Goal: Task Accomplishment & Management: Manage account settings

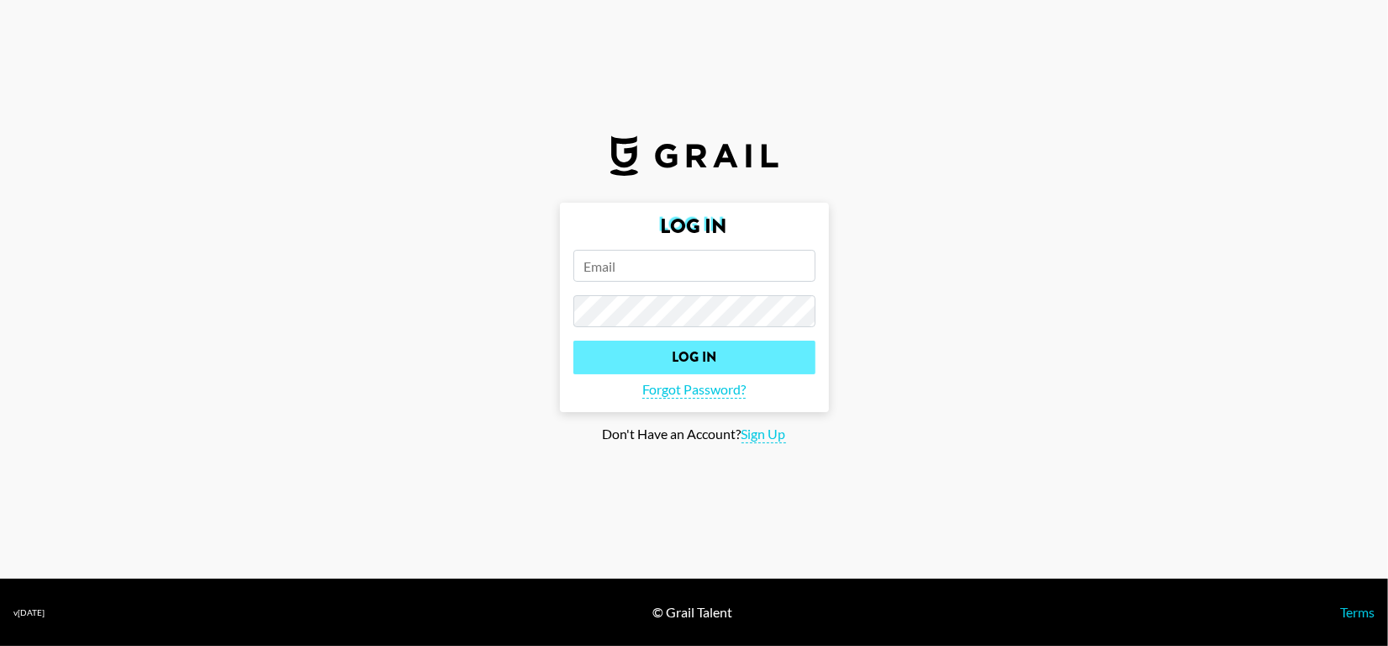
type input "[PERSON_NAME][EMAIL_ADDRESS][PERSON_NAME][PERSON_NAME][DOMAIN_NAME]"
click at [674, 351] on input "Log In" at bounding box center [694, 358] width 242 height 34
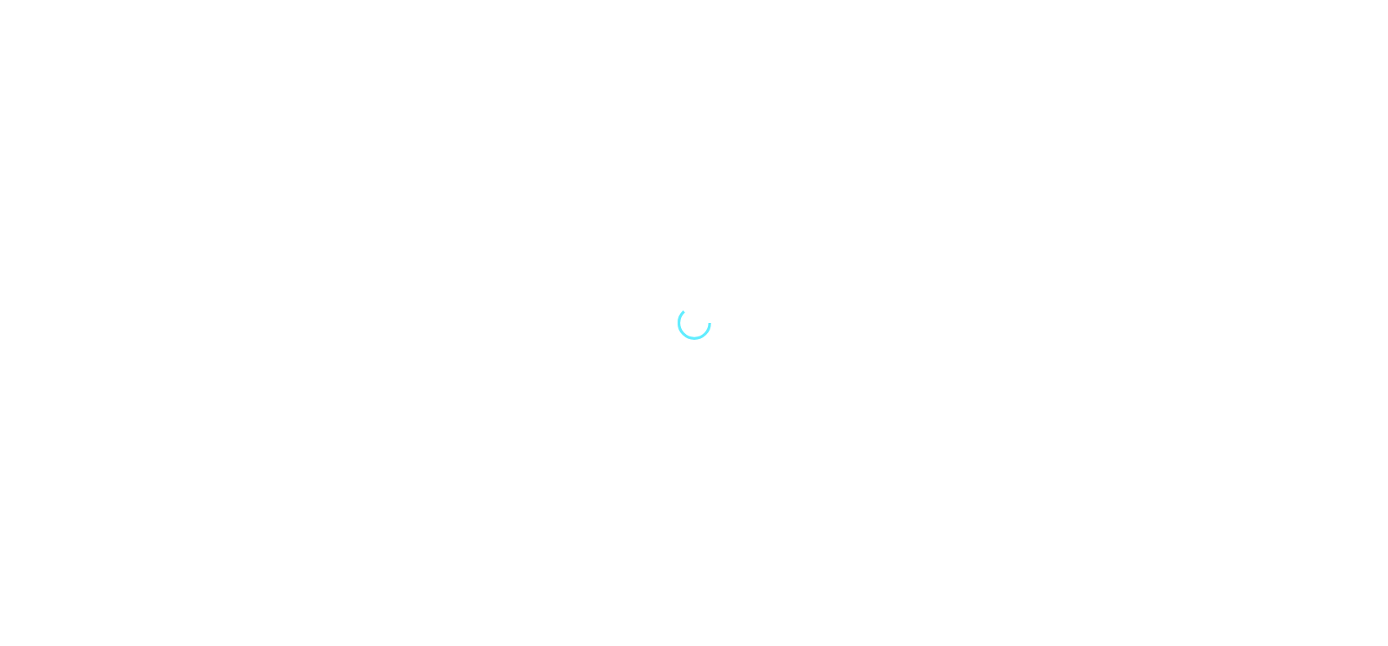
click at [674, 351] on div at bounding box center [694, 323] width 1388 height 646
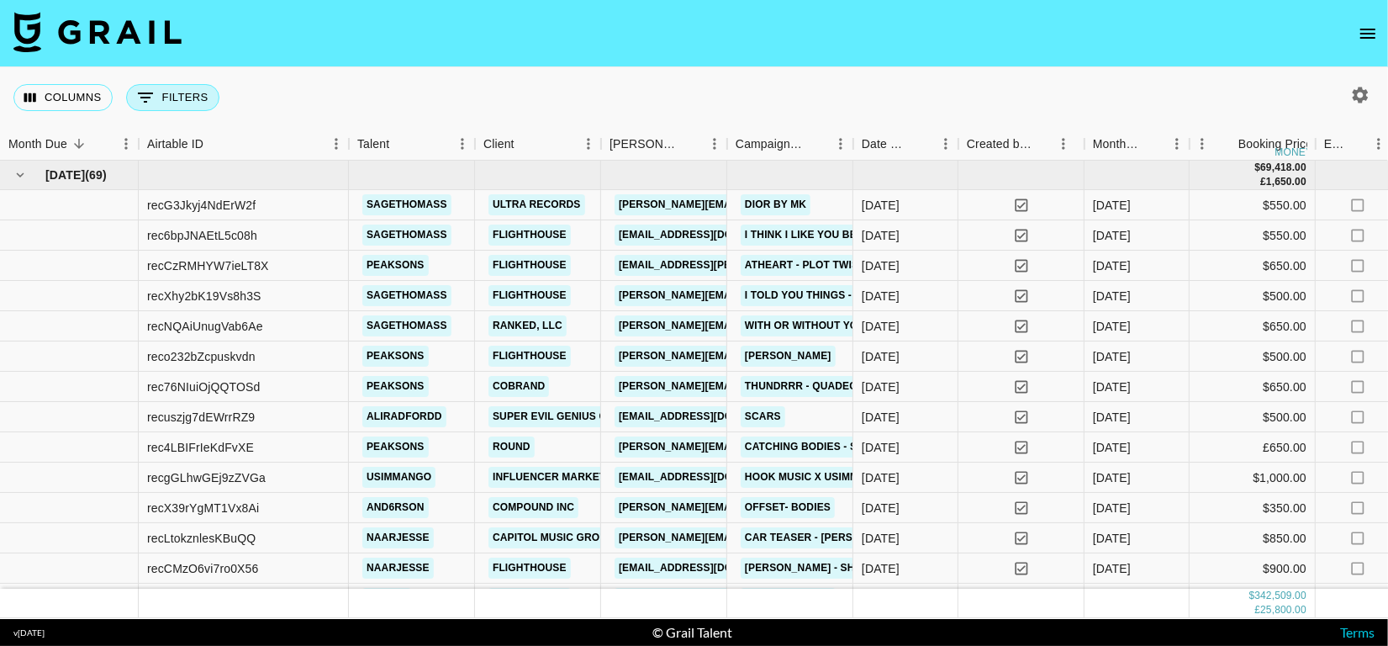
click at [151, 105] on icon "Show filters" at bounding box center [145, 97] width 20 height 20
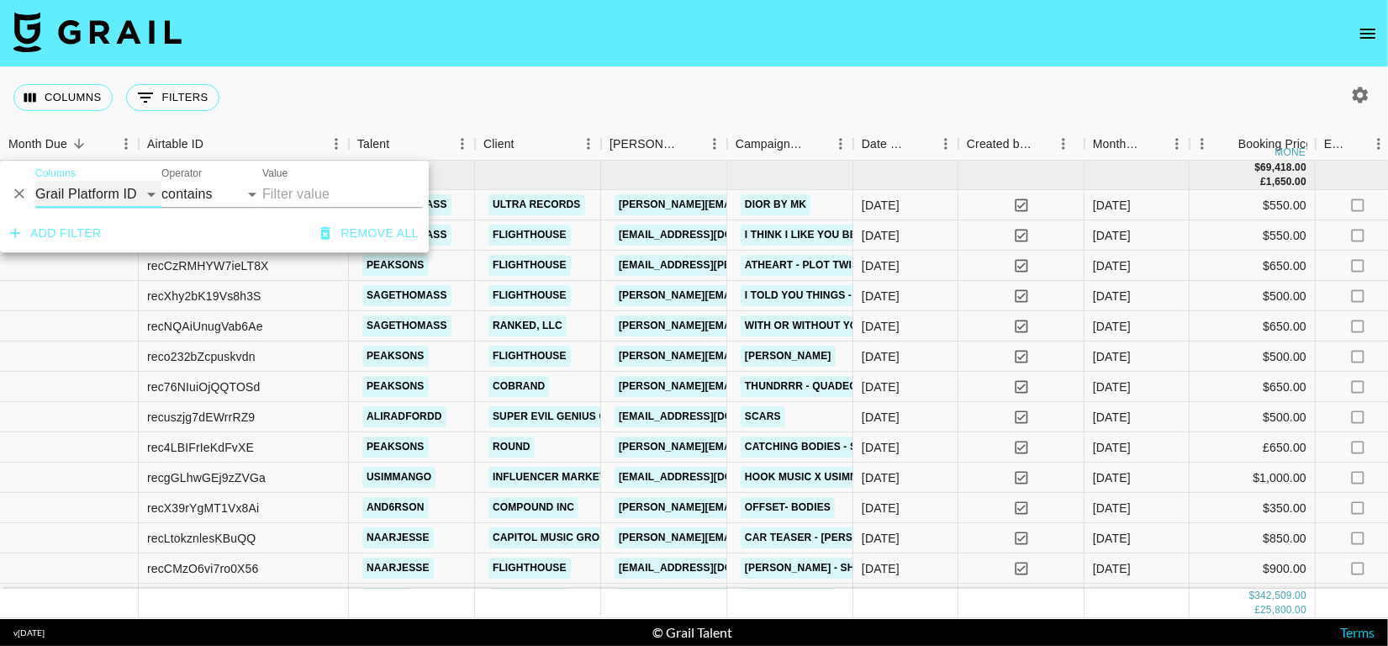
click at [133, 200] on select "Grail Platform ID Airtable ID Talent Manager Client [PERSON_NAME] Campaign (Typ…" at bounding box center [98, 194] width 126 height 27
select select "talentName"
click at [35, 181] on select "Grail Platform ID Airtable ID Talent Manager Client [PERSON_NAME] Campaign (Typ…" at bounding box center [98, 194] width 126 height 27
click at [309, 202] on input "Value" at bounding box center [342, 194] width 160 height 27
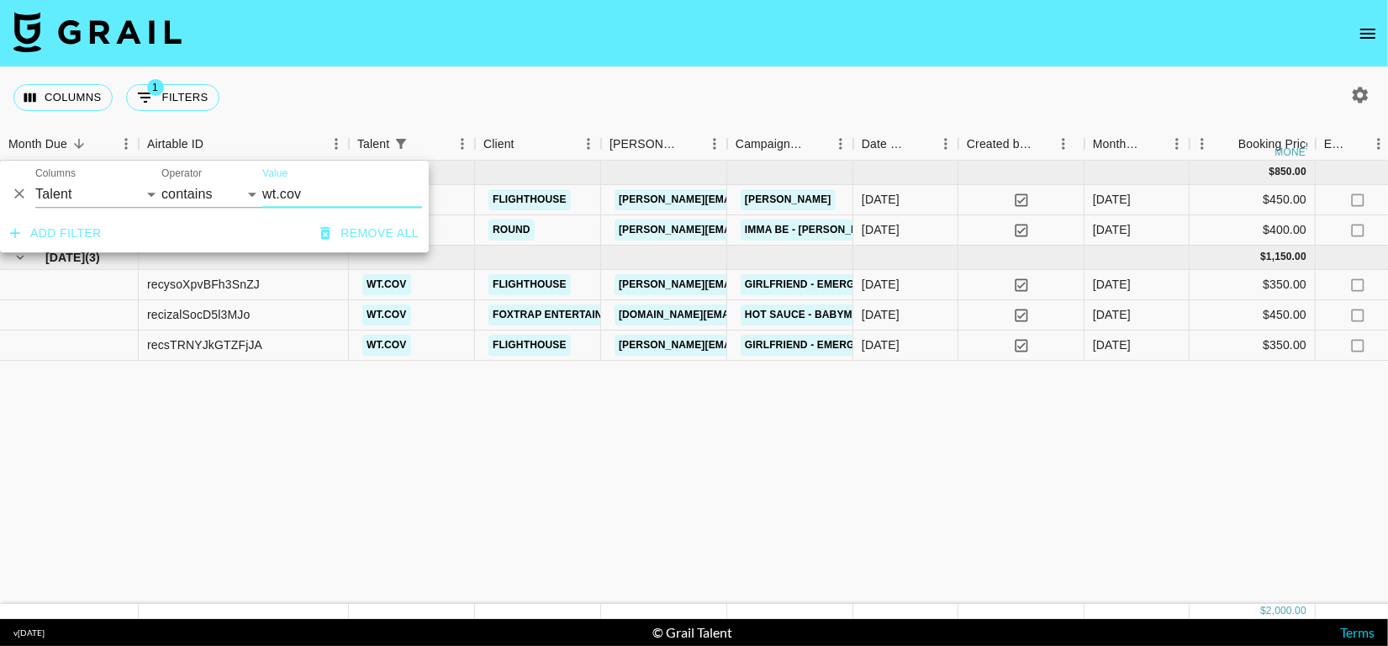
type input "wt.cov"
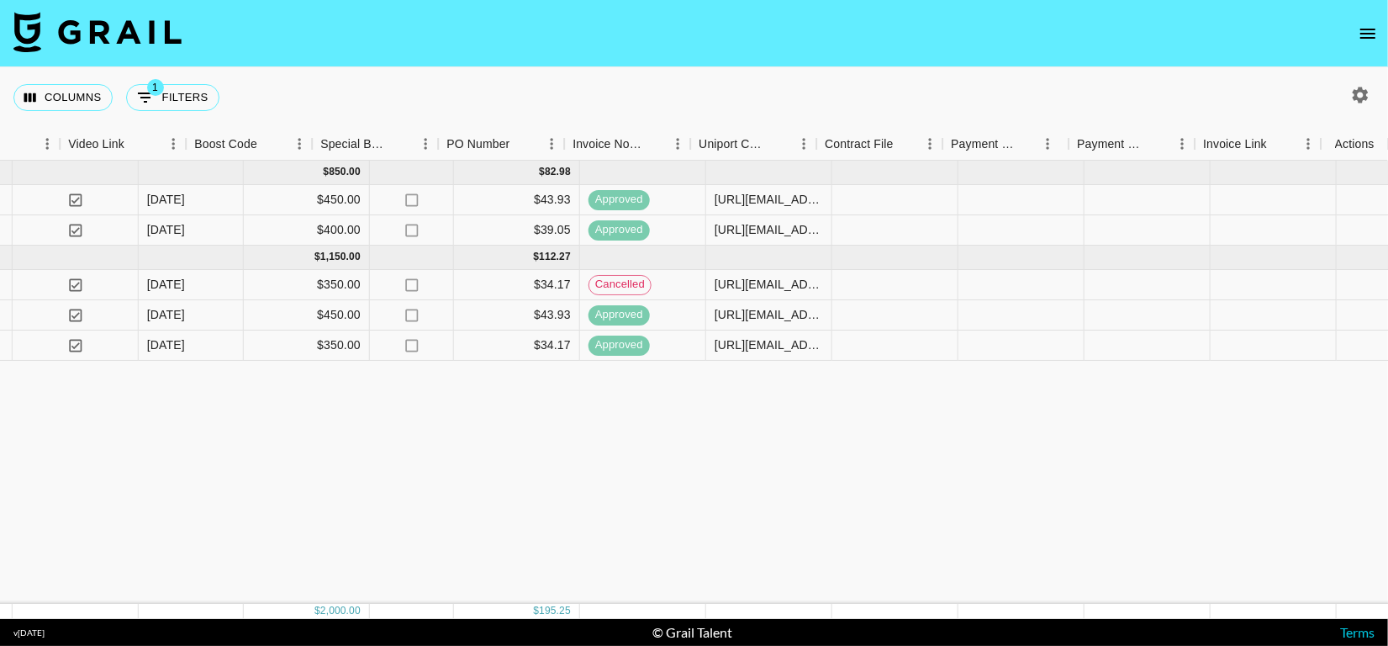
scroll to position [0, 1592]
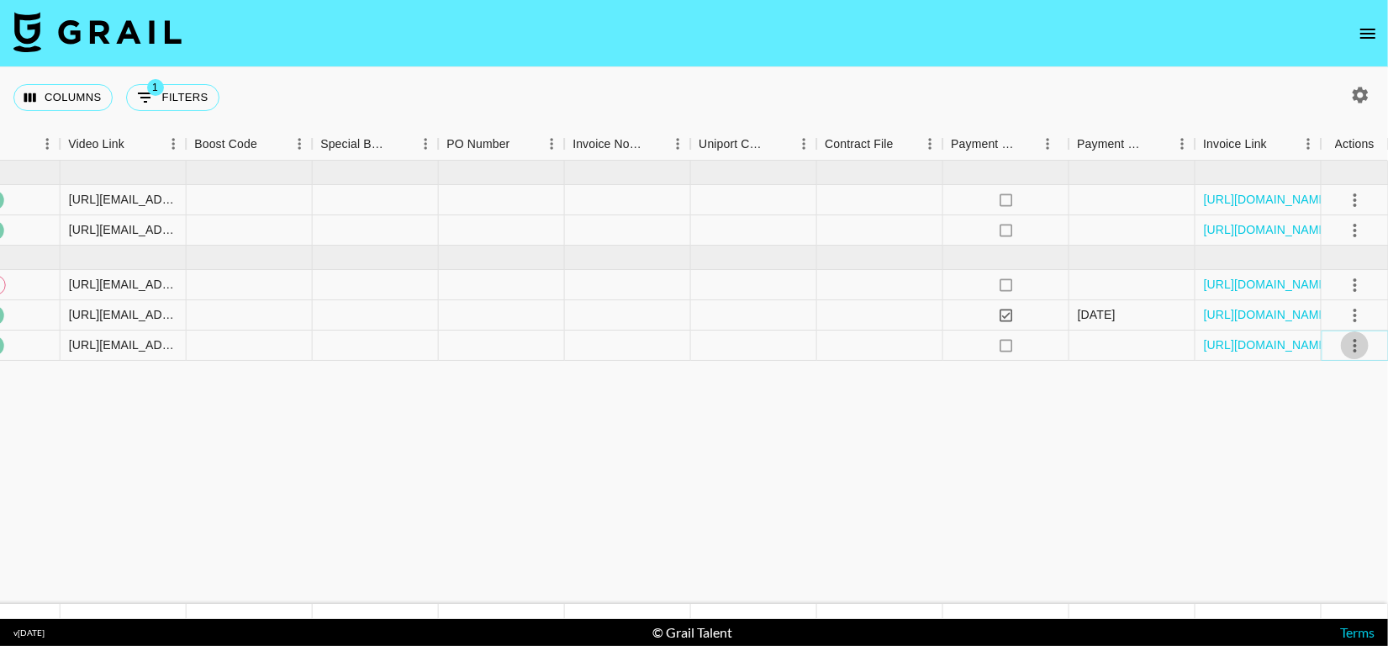
click at [1345, 351] on icon "select merge strategy" at bounding box center [1355, 345] width 20 height 20
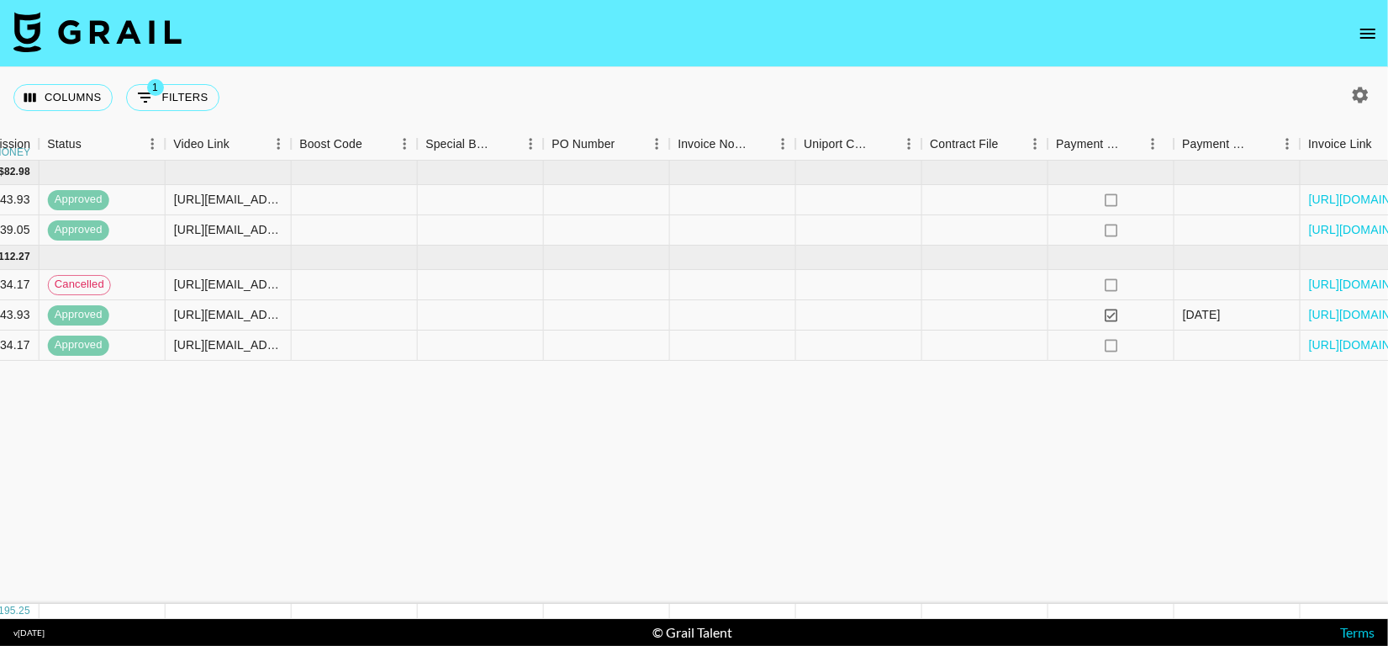
scroll to position [0, 0]
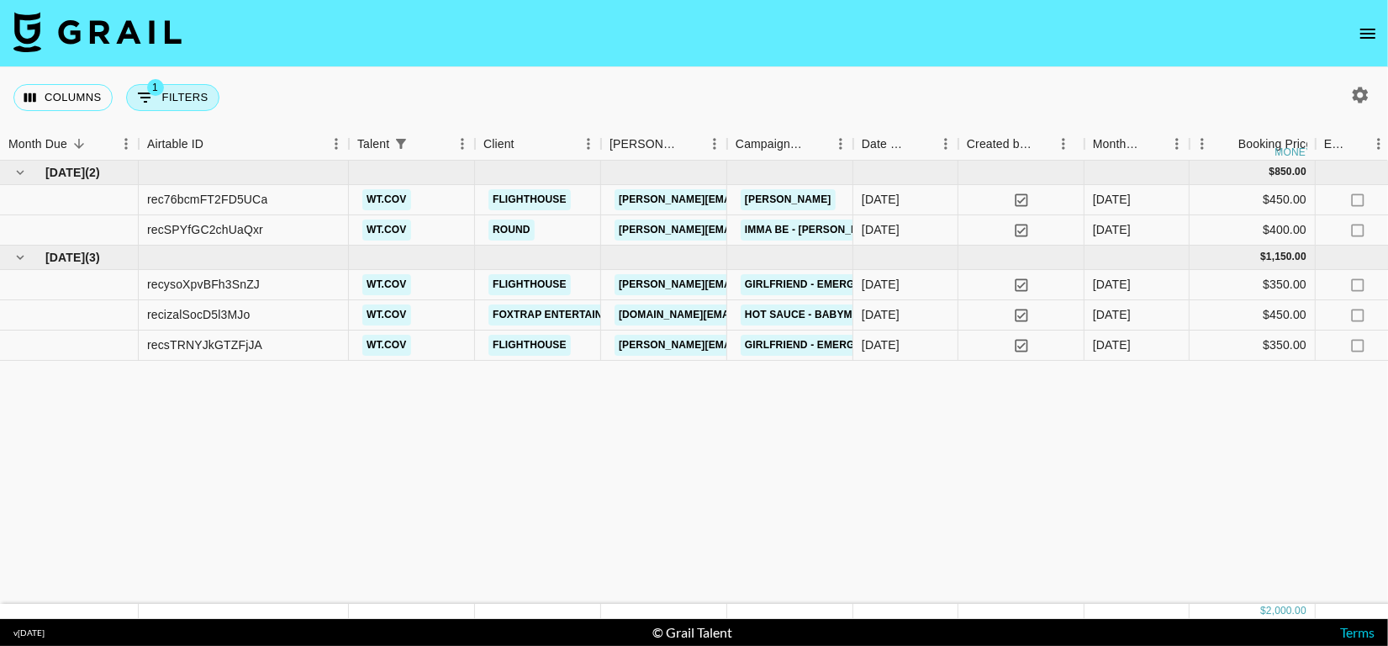
click at [191, 107] on button "1 Filters" at bounding box center [172, 97] width 93 height 27
select select "talentName"
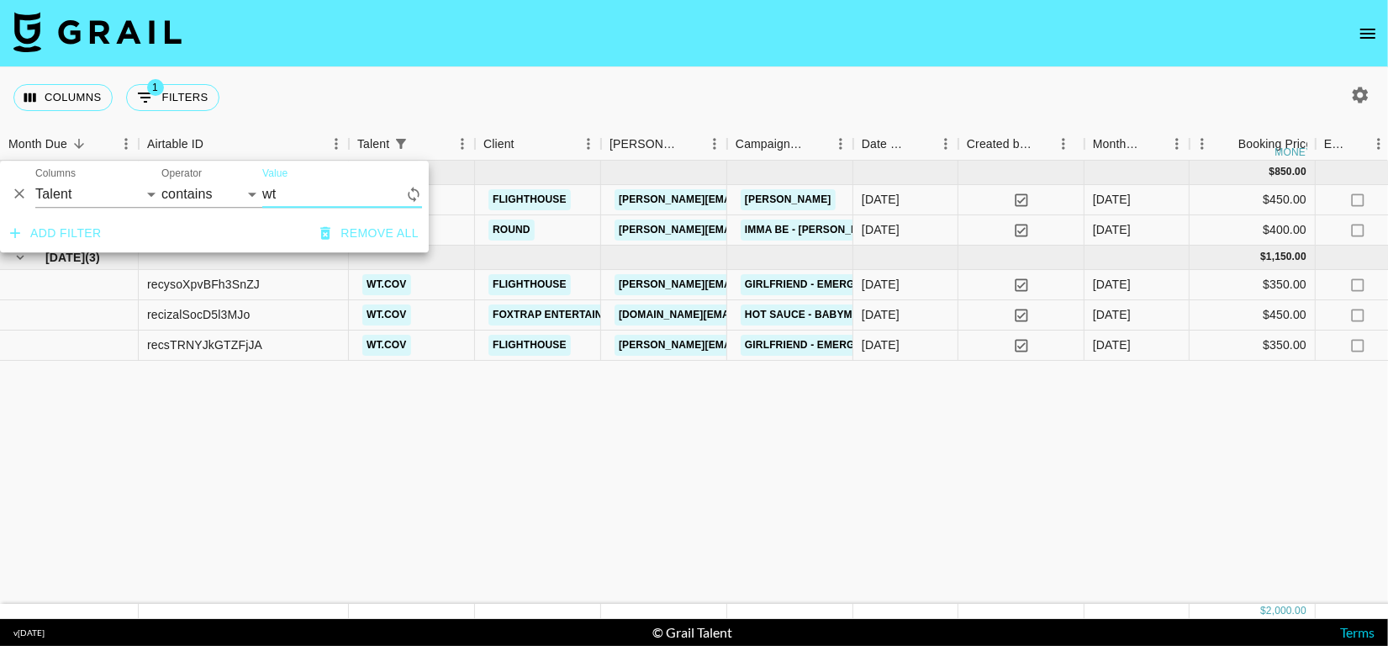
type input "w"
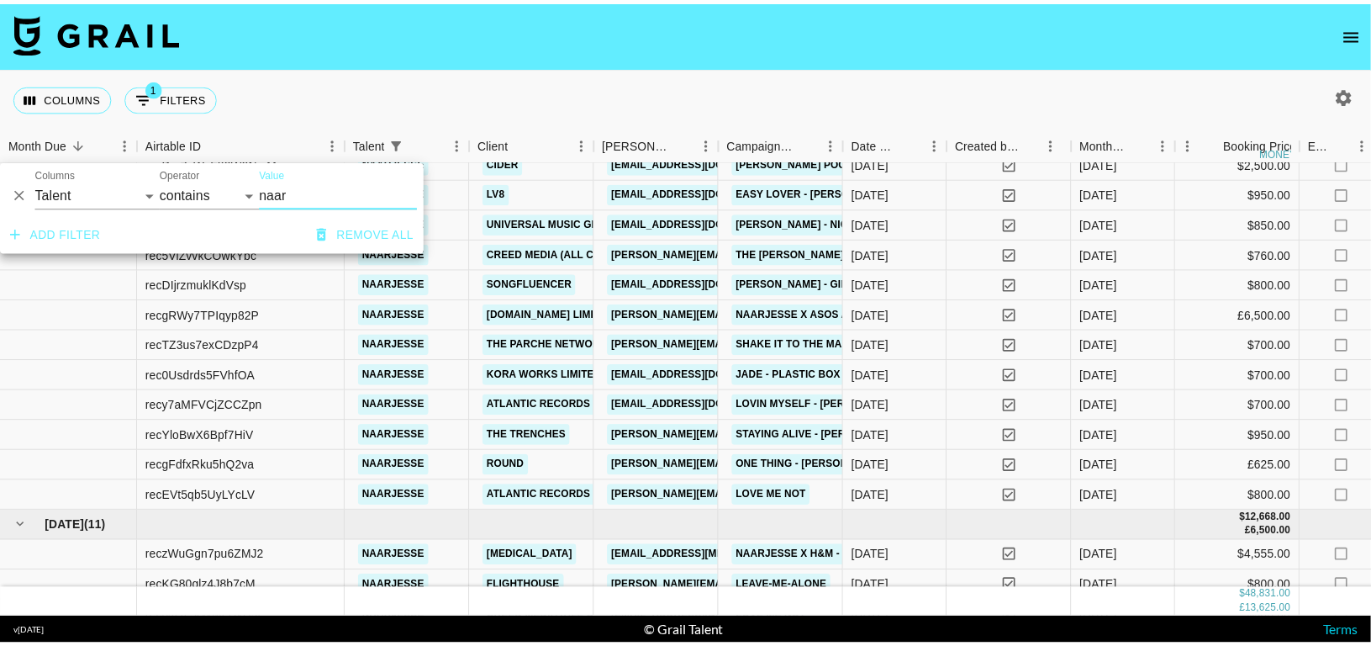
scroll to position [417, 0]
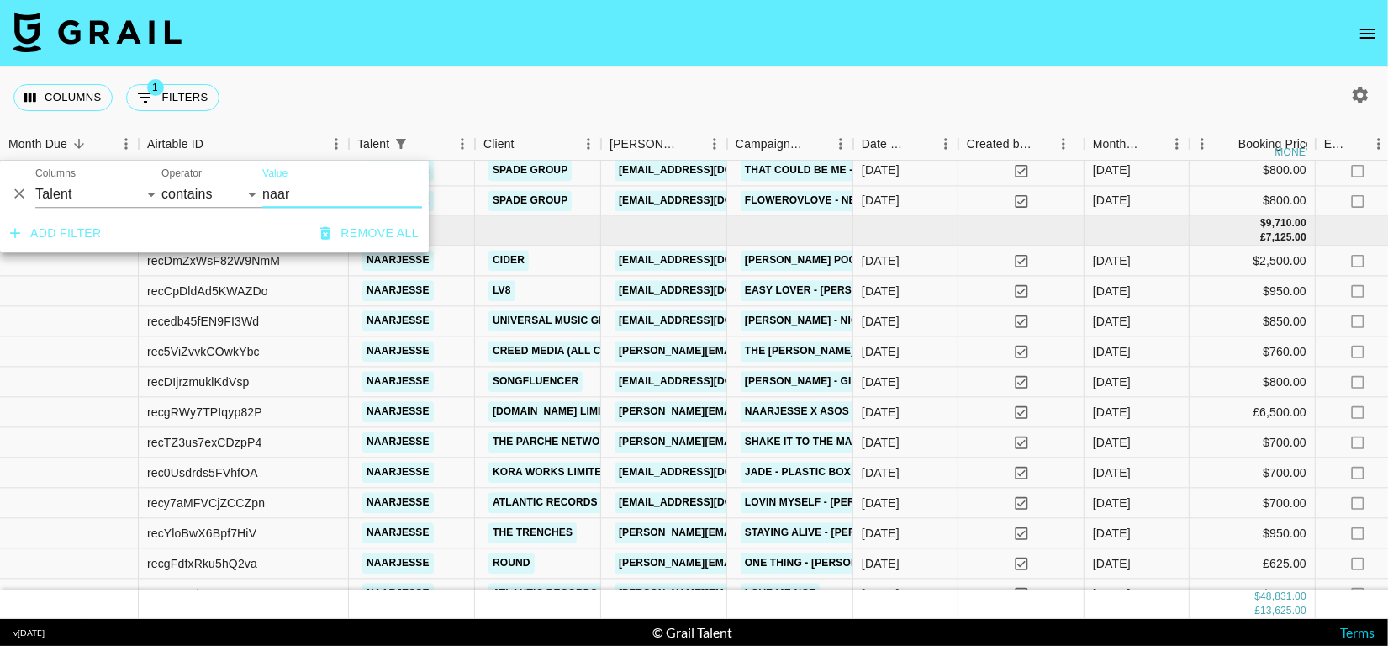
type input "naar"
click at [378, 225] on button "Remove all" at bounding box center [370, 233] width 112 height 31
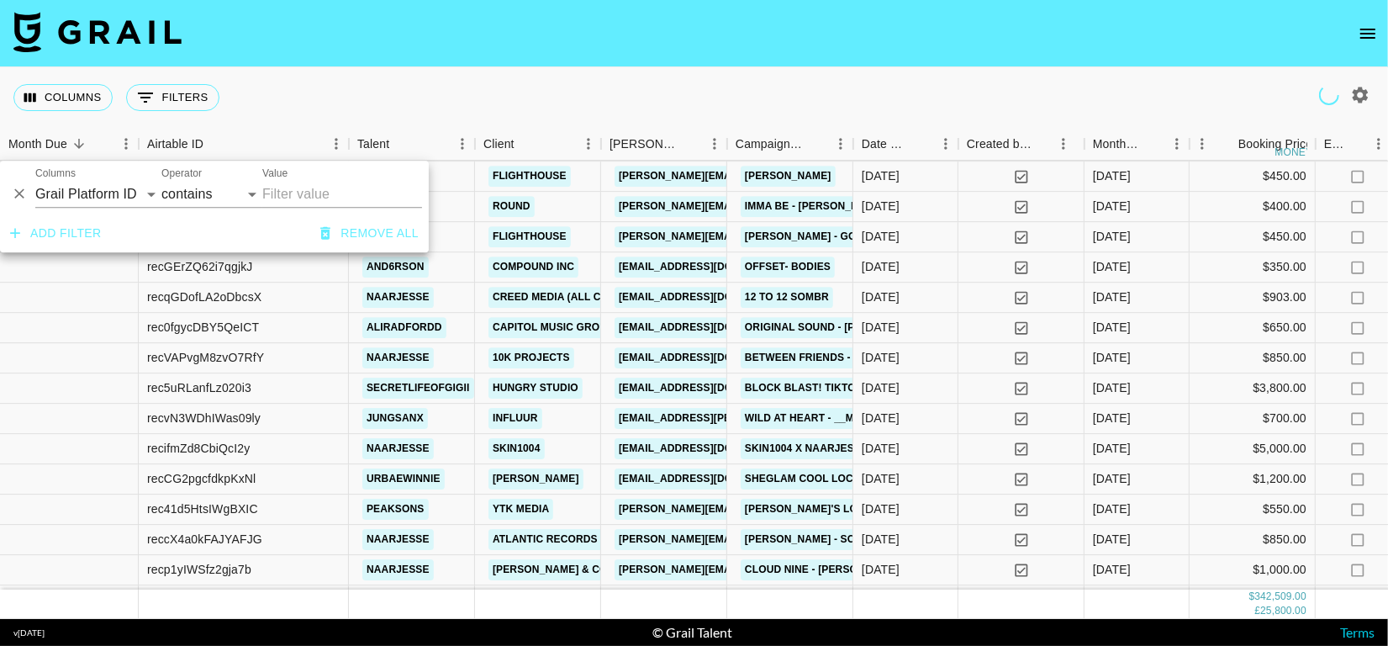
click at [377, 228] on button "Remove all" at bounding box center [370, 233] width 112 height 31
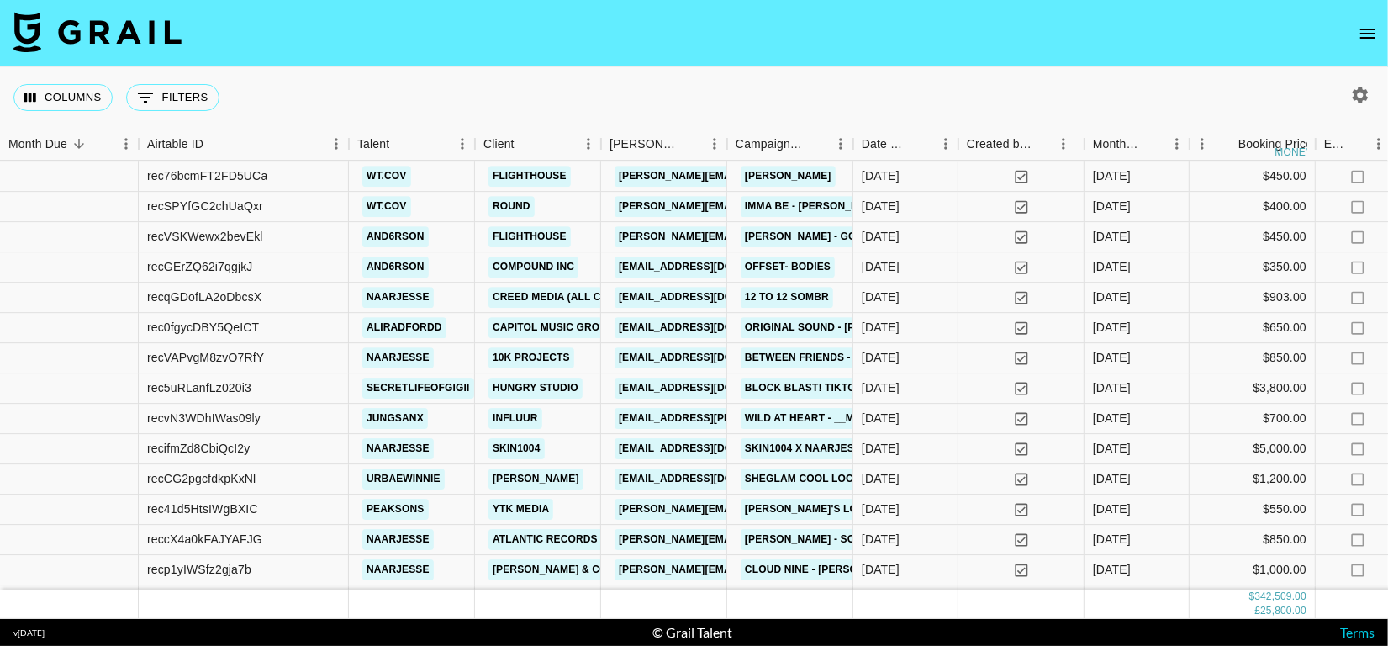
click at [401, 95] on div "Columns 0 Filters + Booking" at bounding box center [694, 97] width 1388 height 61
click at [1365, 34] on icon "open drawer" at bounding box center [1368, 34] width 20 height 20
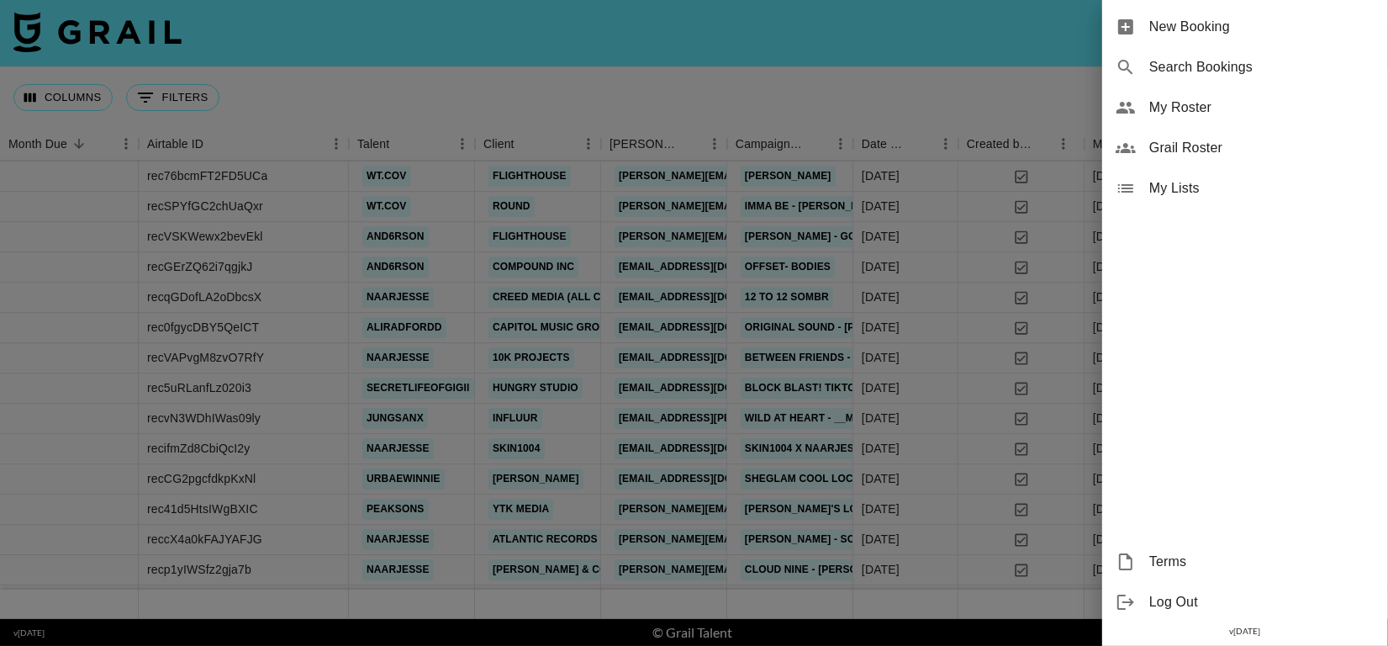
click at [902, 90] on div at bounding box center [694, 323] width 1388 height 646
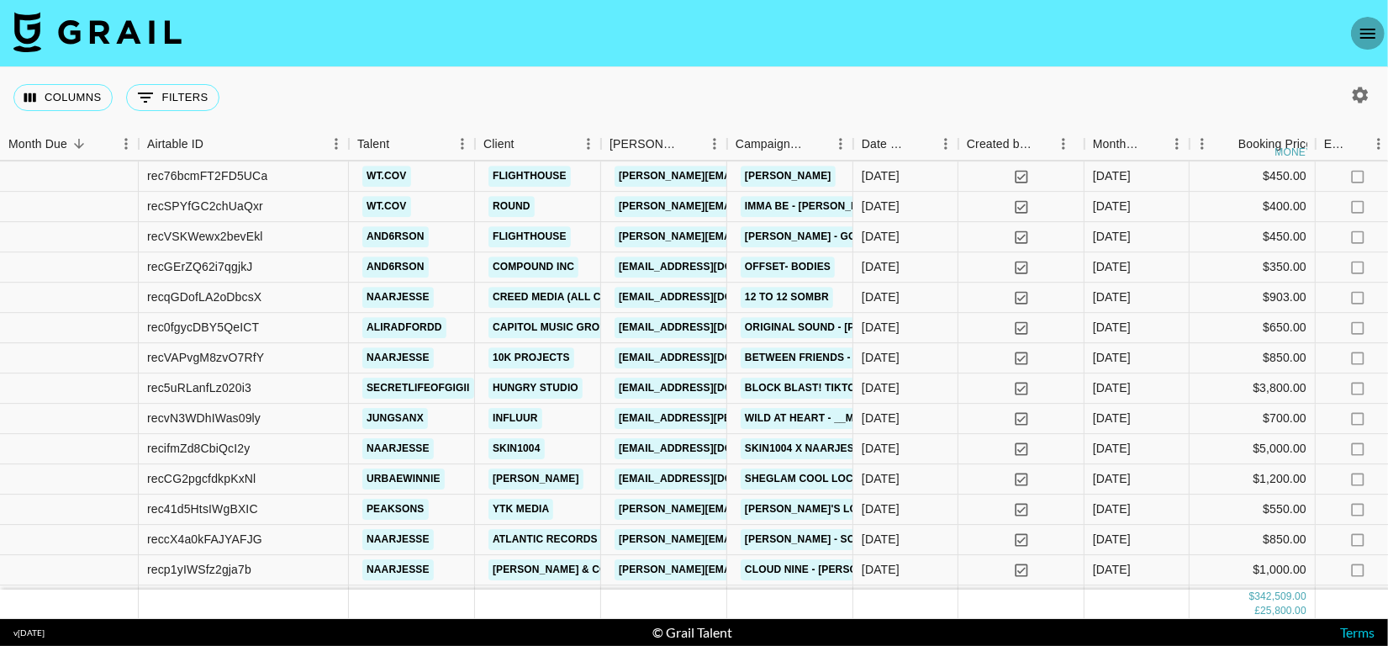
click at [1356, 26] on button "open drawer" at bounding box center [1368, 34] width 34 height 34
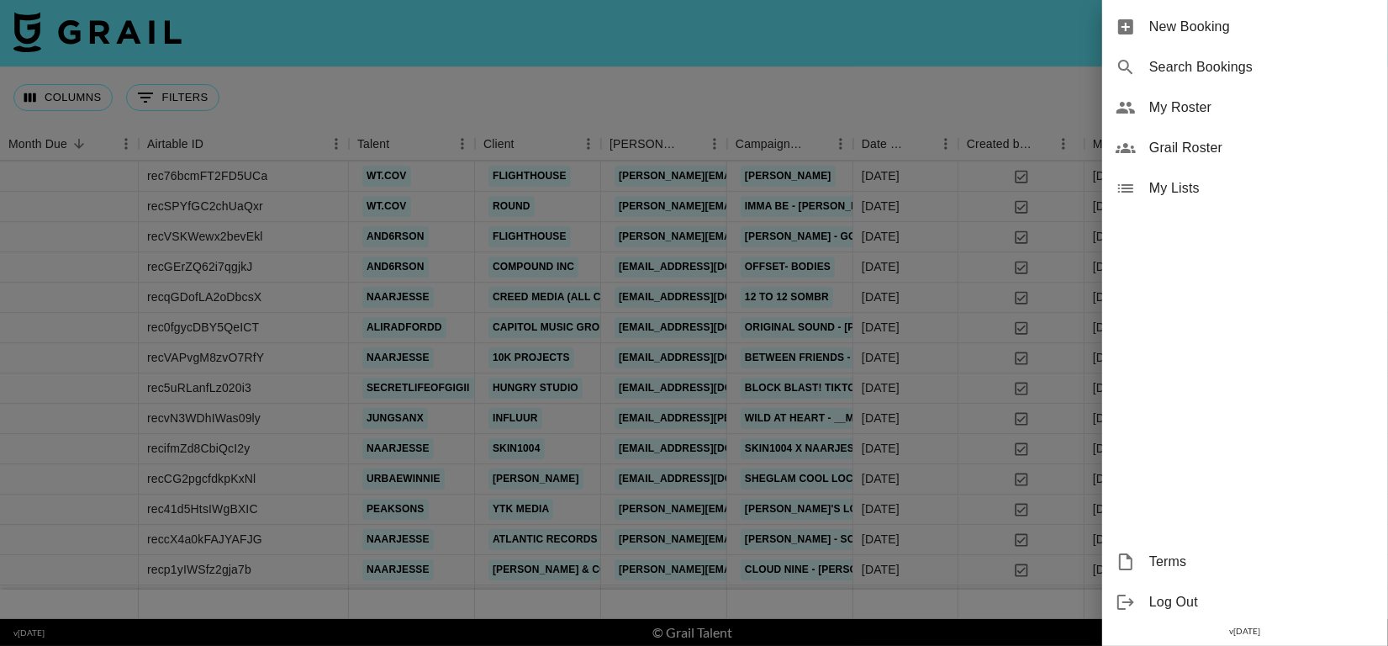
click at [1211, 110] on span "My Roster" at bounding box center [1261, 108] width 225 height 20
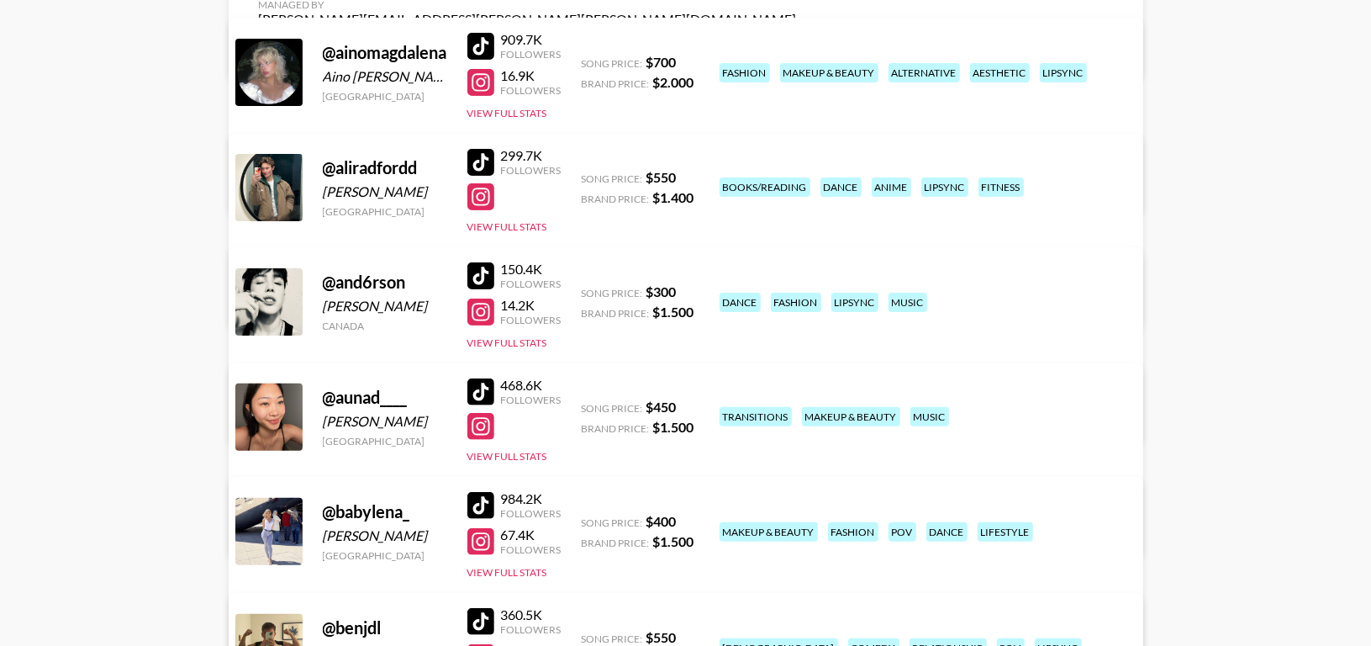
scroll to position [312, 0]
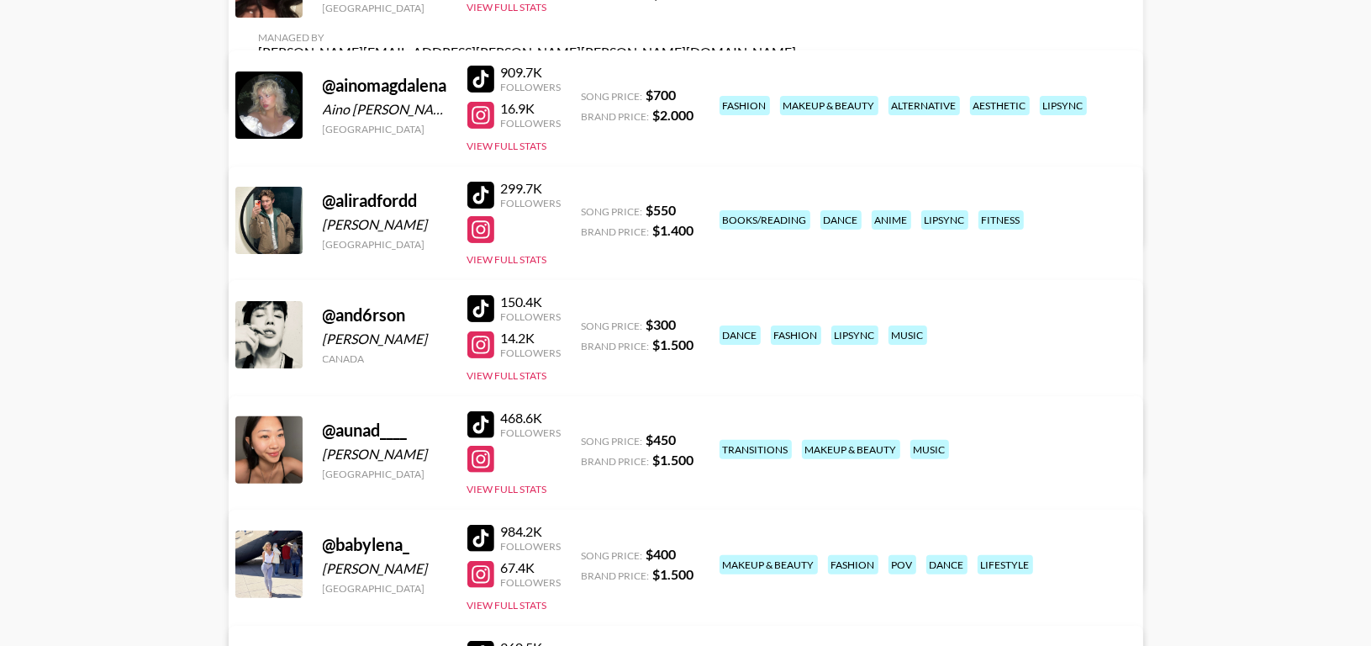
click at [797, 439] on link "View/Edit Details" at bounding box center [528, 447] width 538 height 17
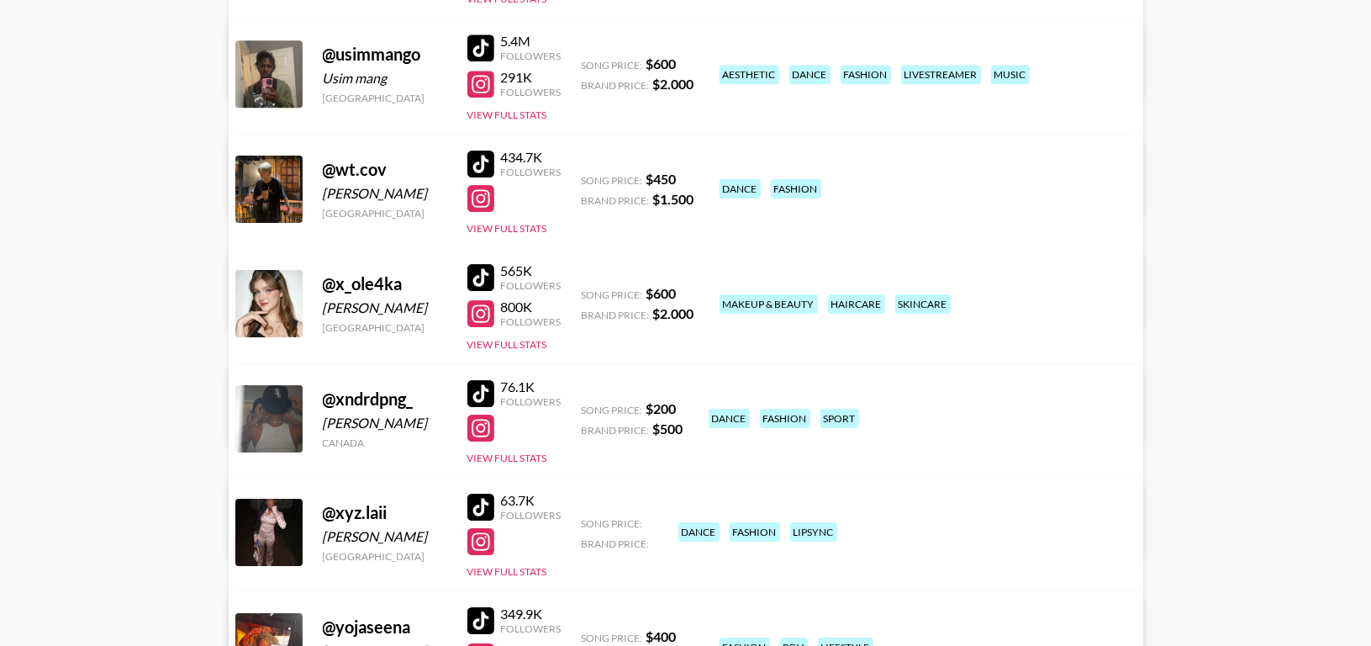
scroll to position [4579, 0]
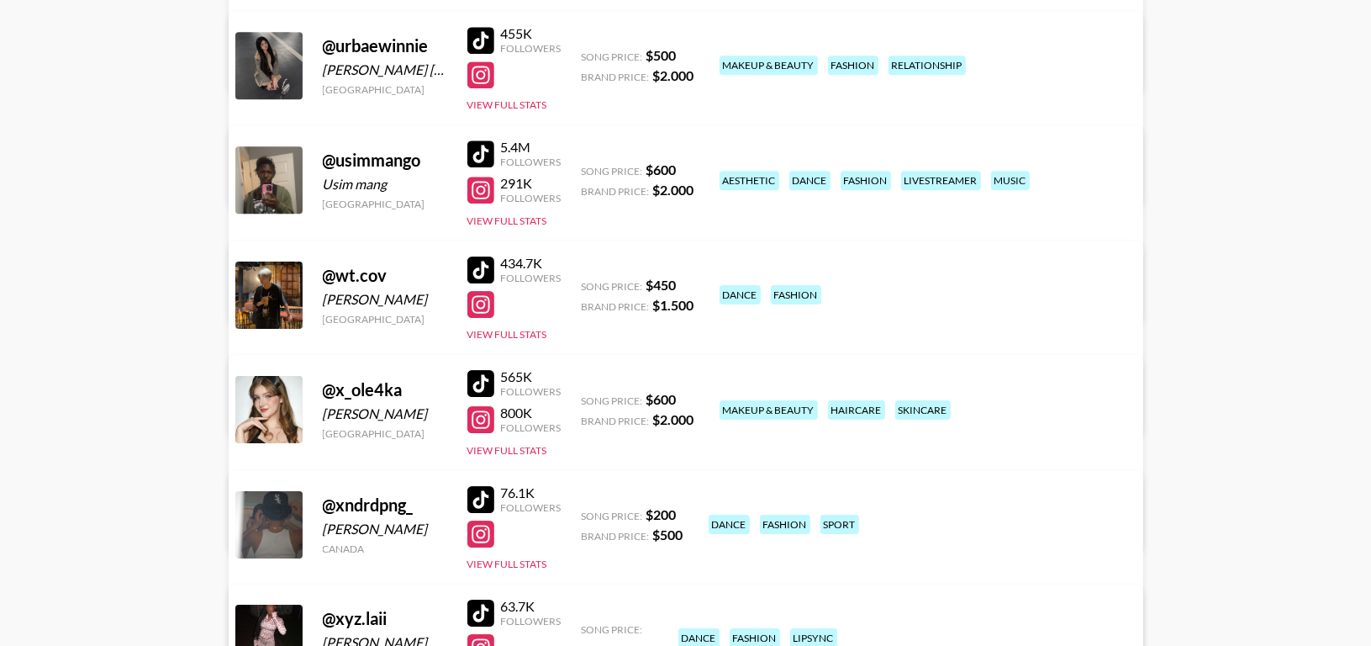
click at [797, 398] on link "View/Edit Details" at bounding box center [528, 406] width 538 height 17
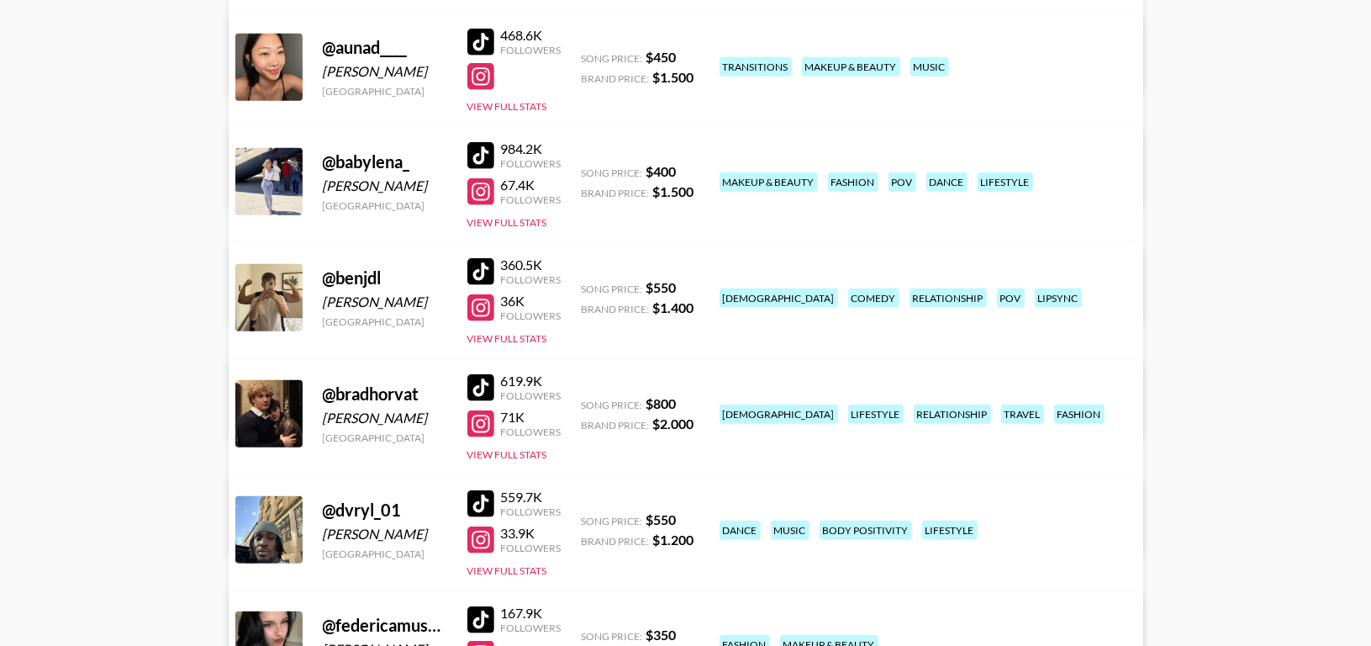
scroll to position [0, 0]
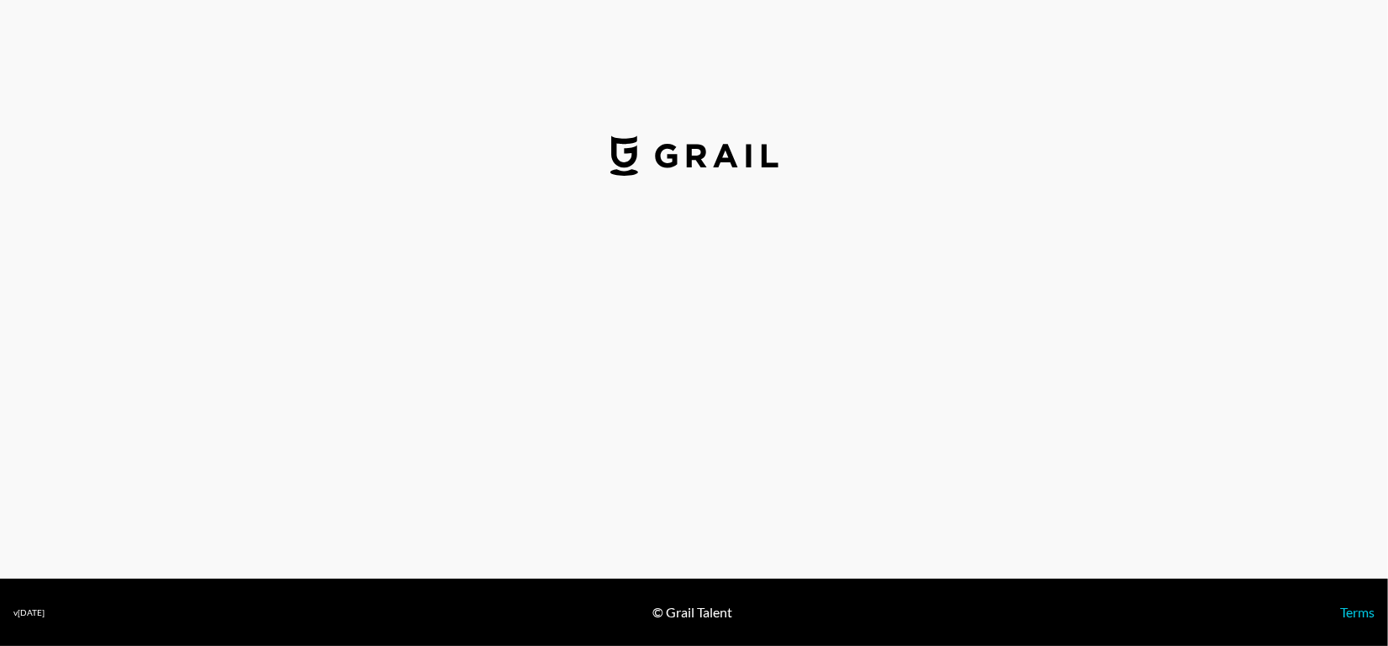
select select "USD"
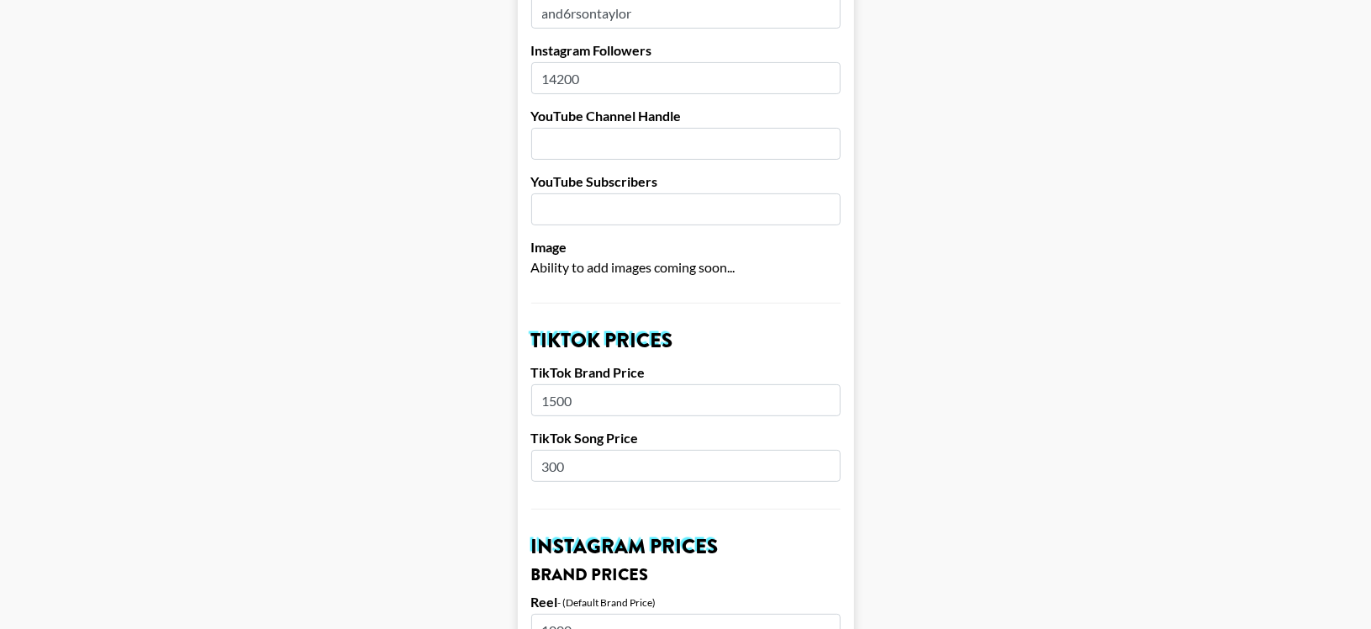
scroll to position [311, 0]
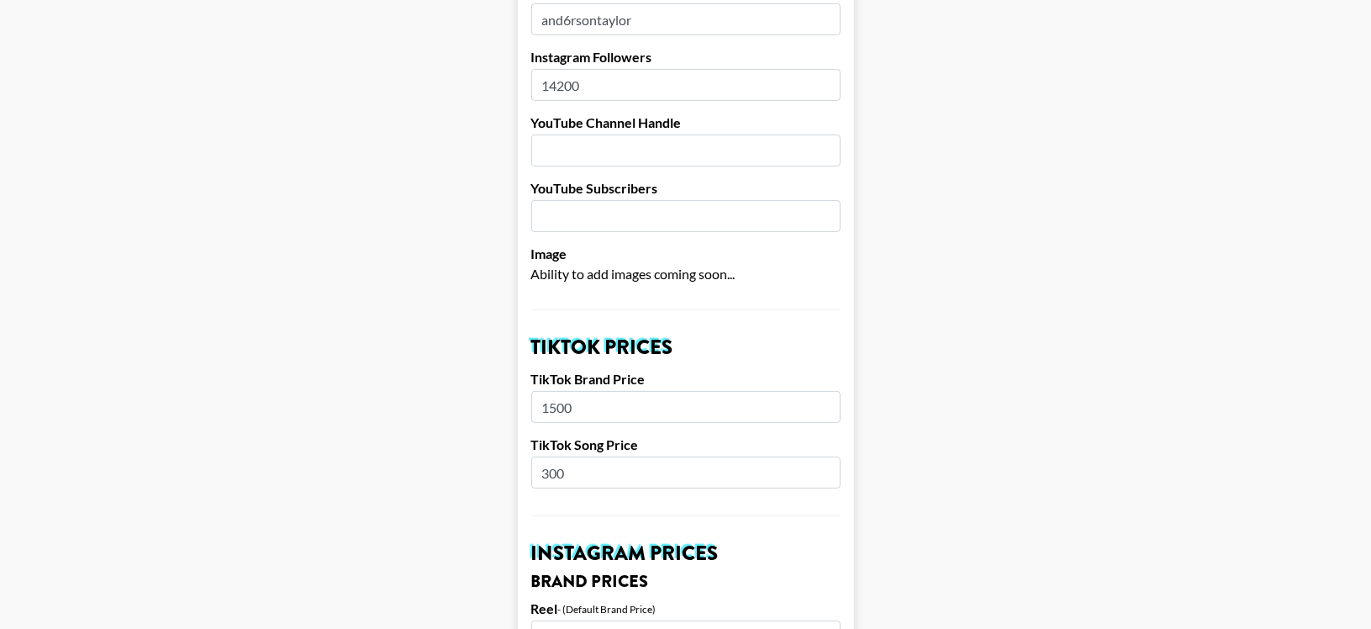
click at [658, 457] on input "300" at bounding box center [685, 473] width 309 height 32
type input "3"
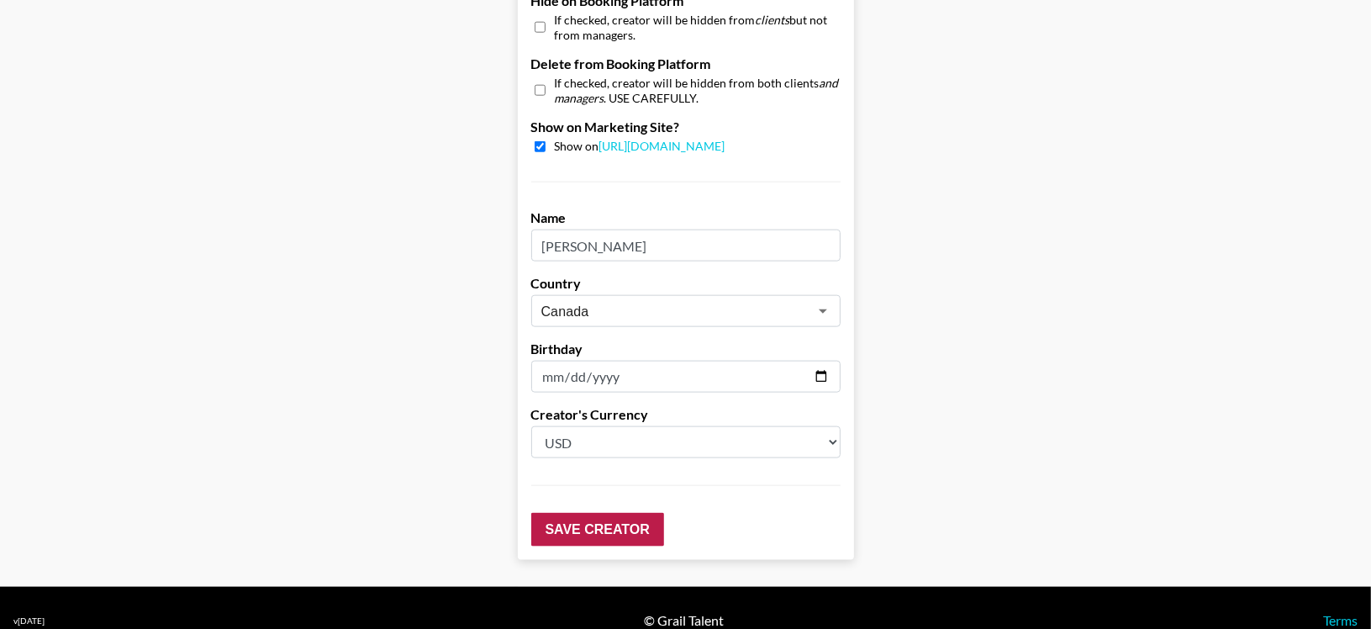
type input "400"
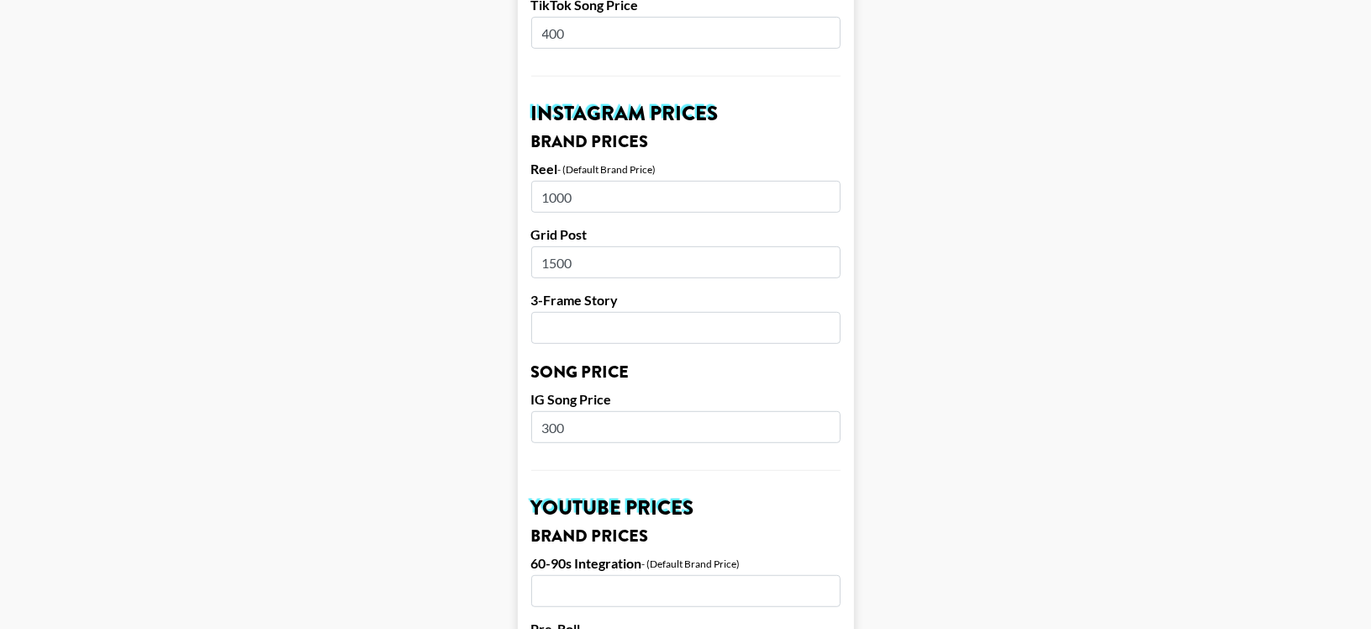
click at [614, 528] on h3 "Brand Prices" at bounding box center [685, 536] width 309 height 17
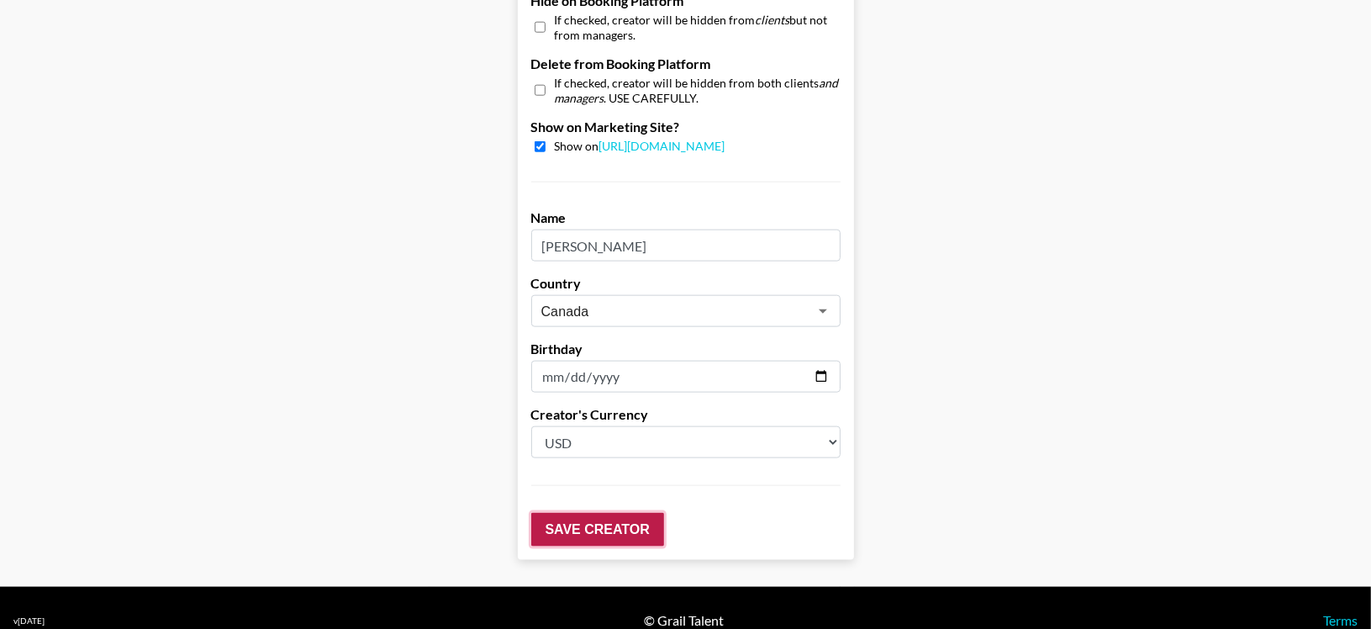
click at [611, 515] on input "Save Creator" at bounding box center [597, 530] width 133 height 34
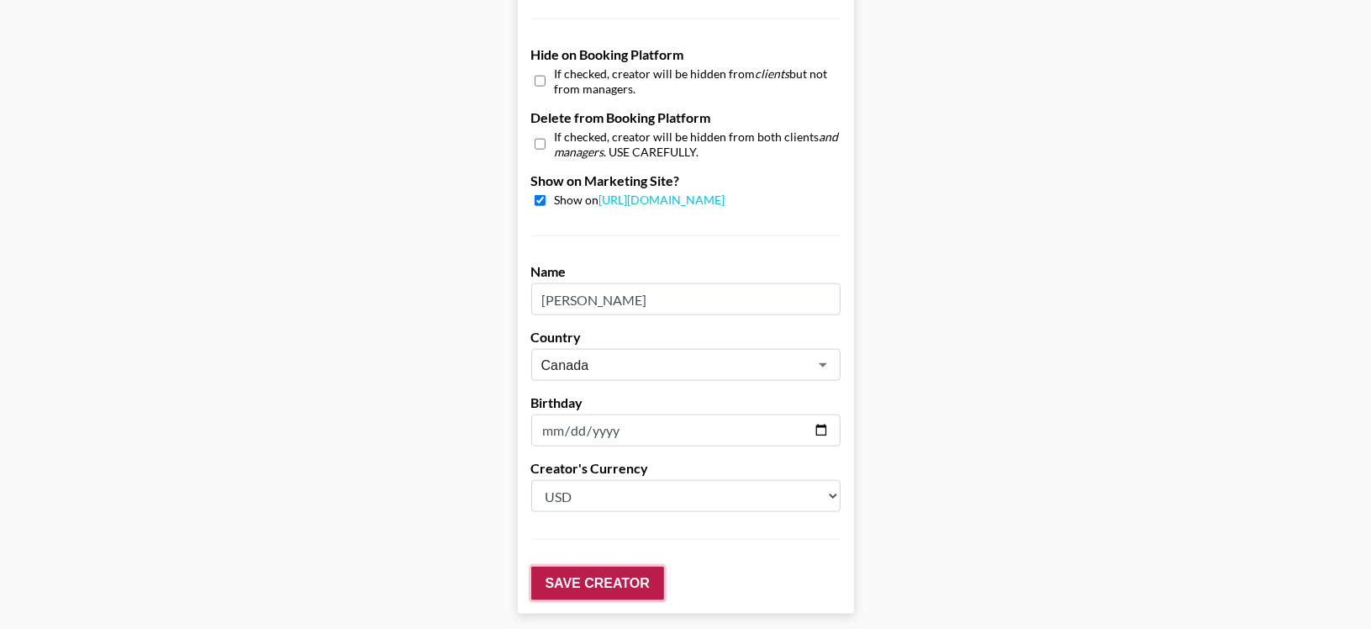
scroll to position [1705, 0]
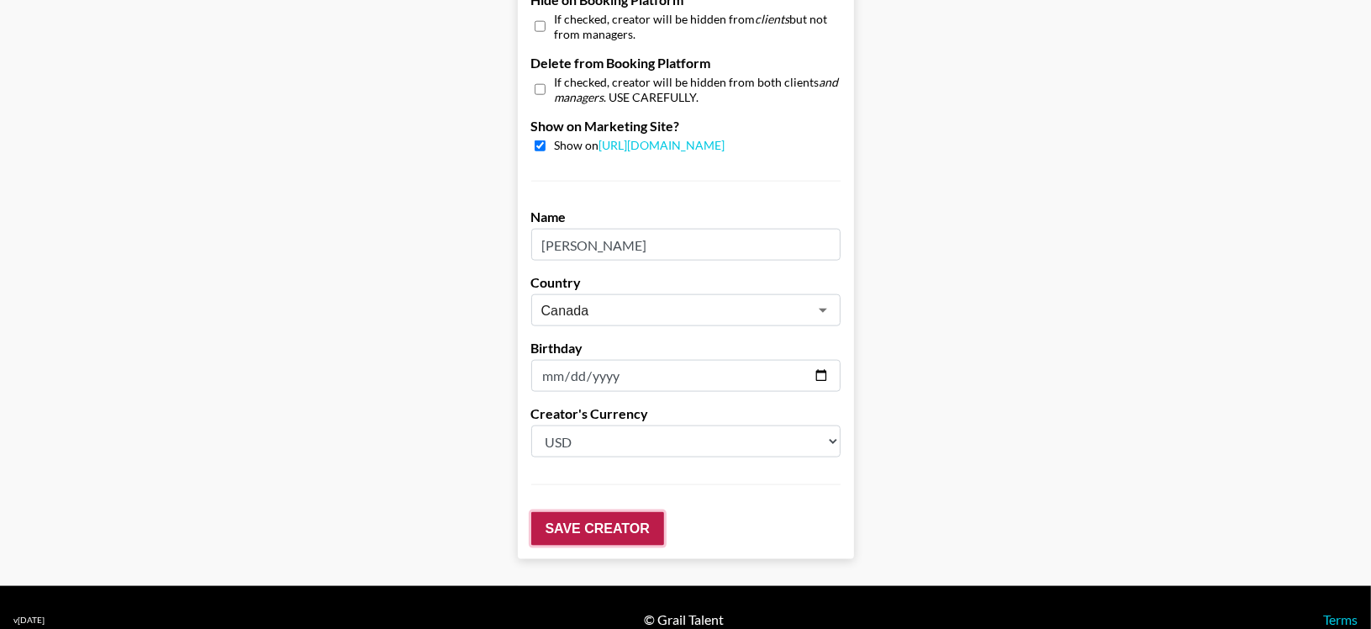
click at [611, 515] on input "Save Creator" at bounding box center [597, 529] width 133 height 34
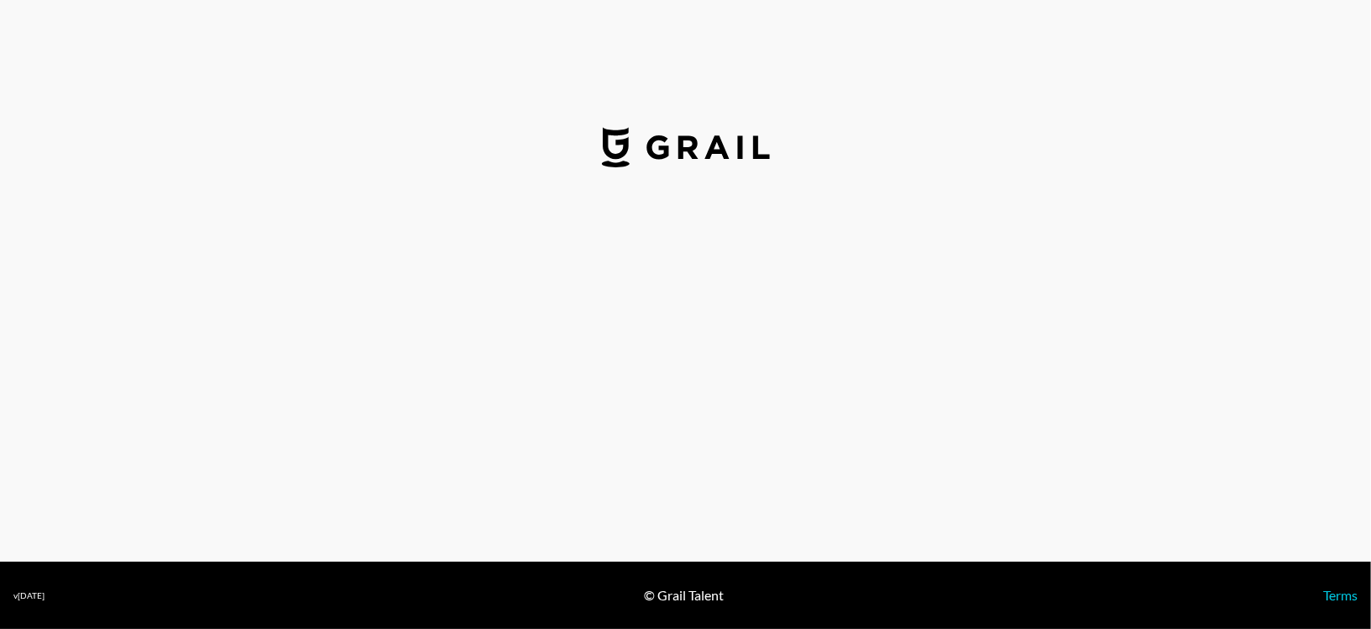
select select "USD"
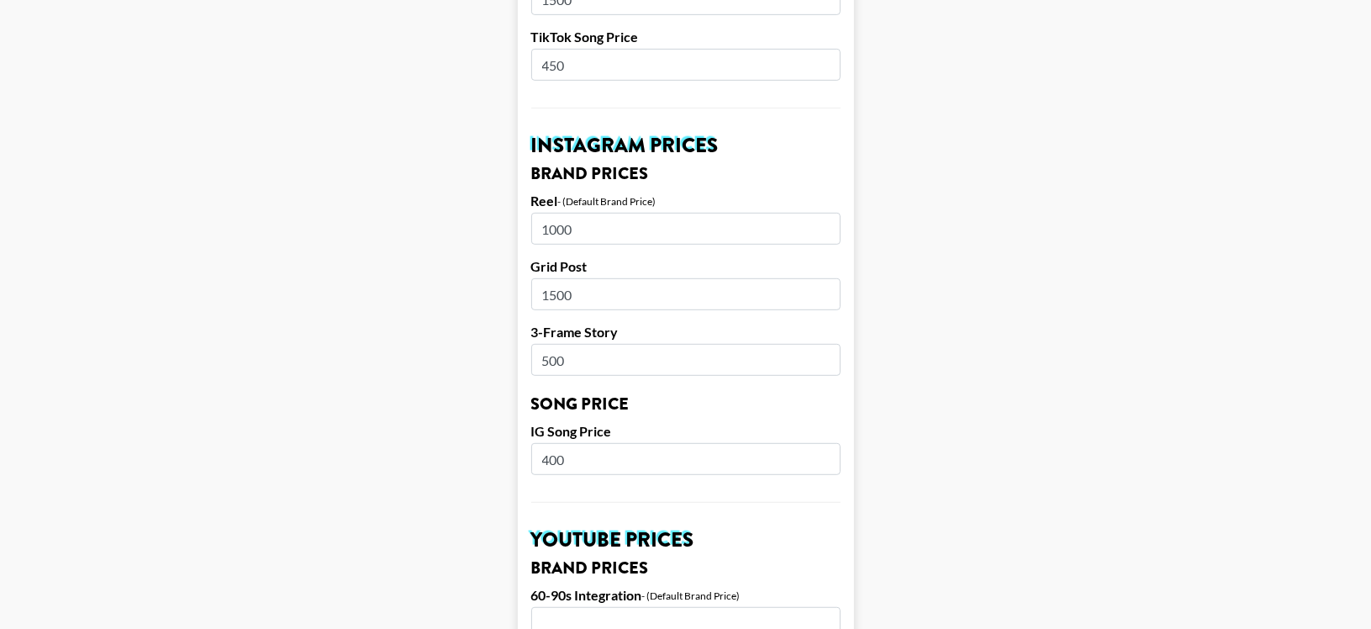
scroll to position [711, 0]
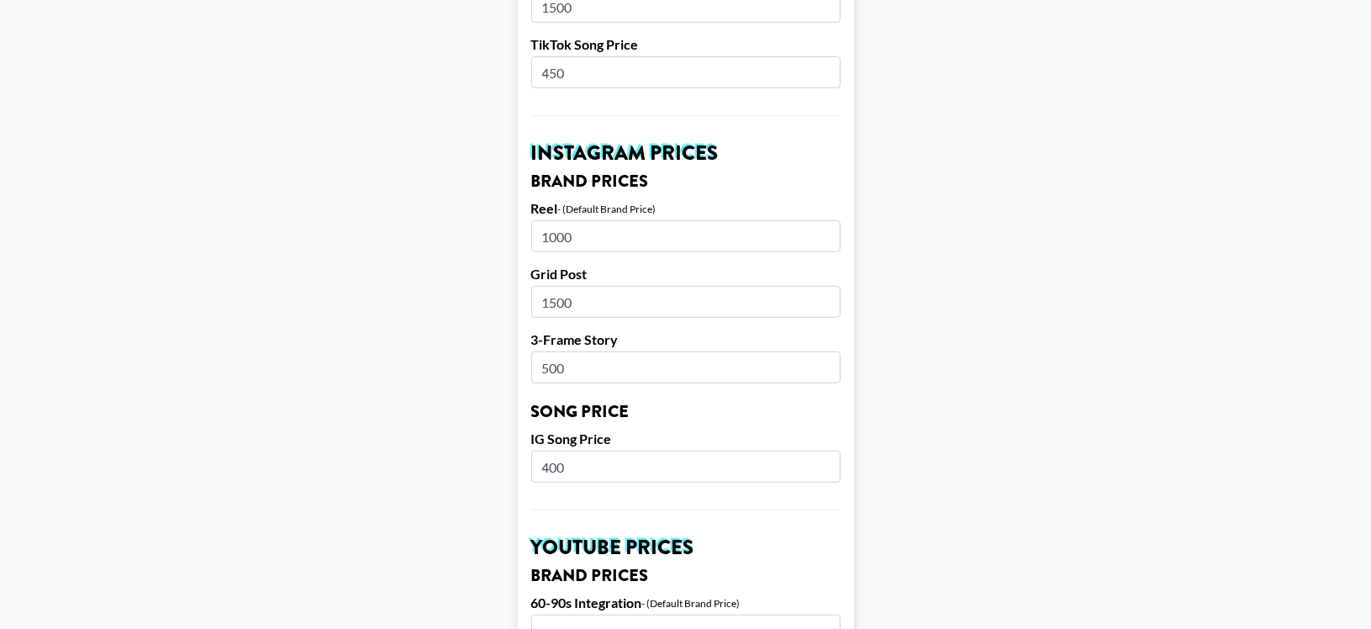
click at [643, 56] on input "450" at bounding box center [685, 72] width 309 height 32
type input "4"
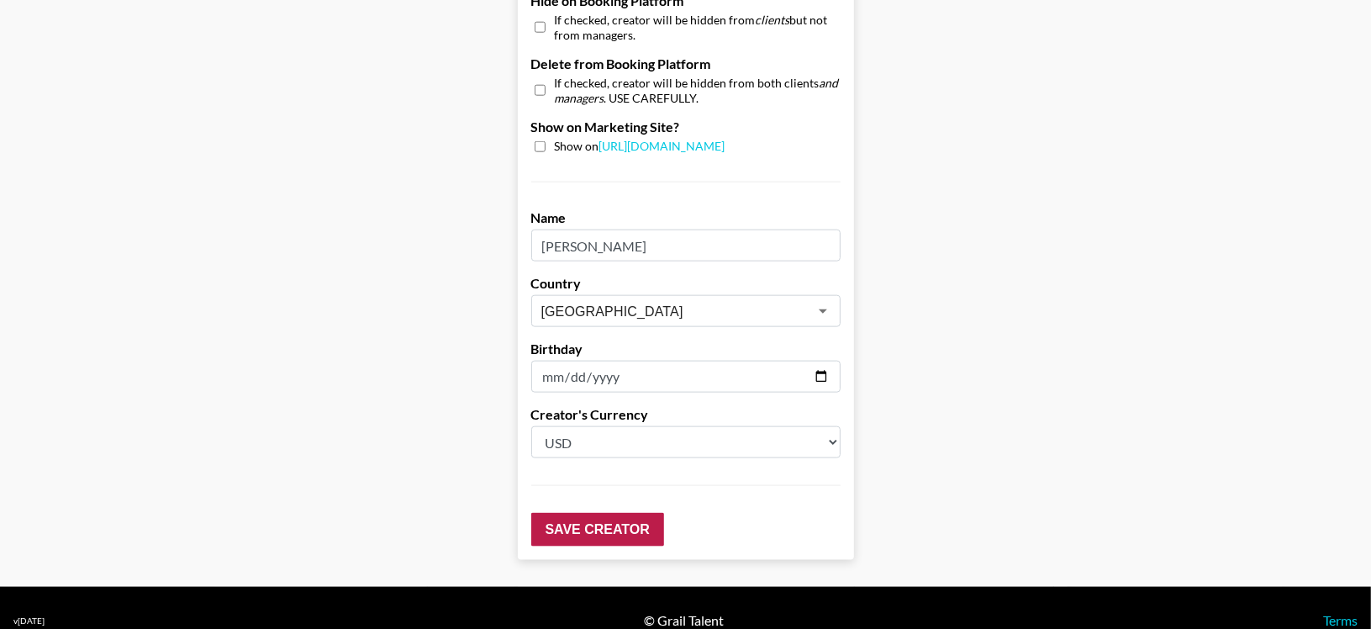
type input "500"
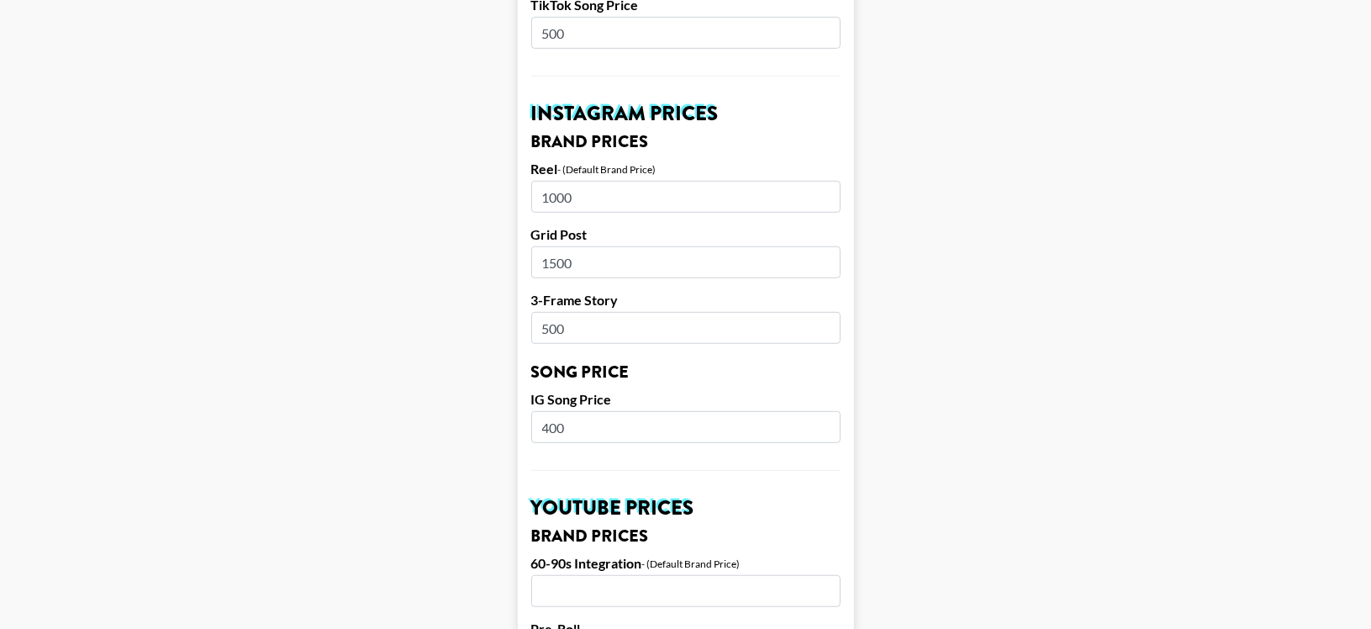
click at [629, 498] on h2 "YouTube Prices" at bounding box center [685, 508] width 309 height 20
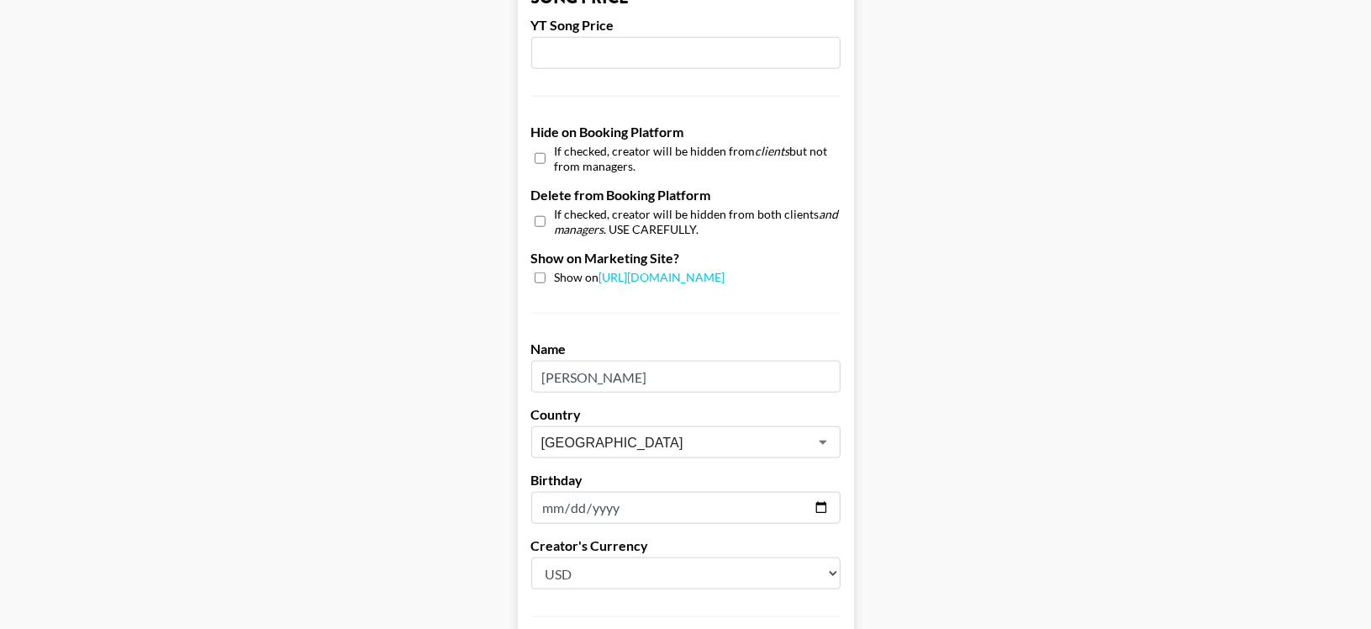
scroll to position [1528, 0]
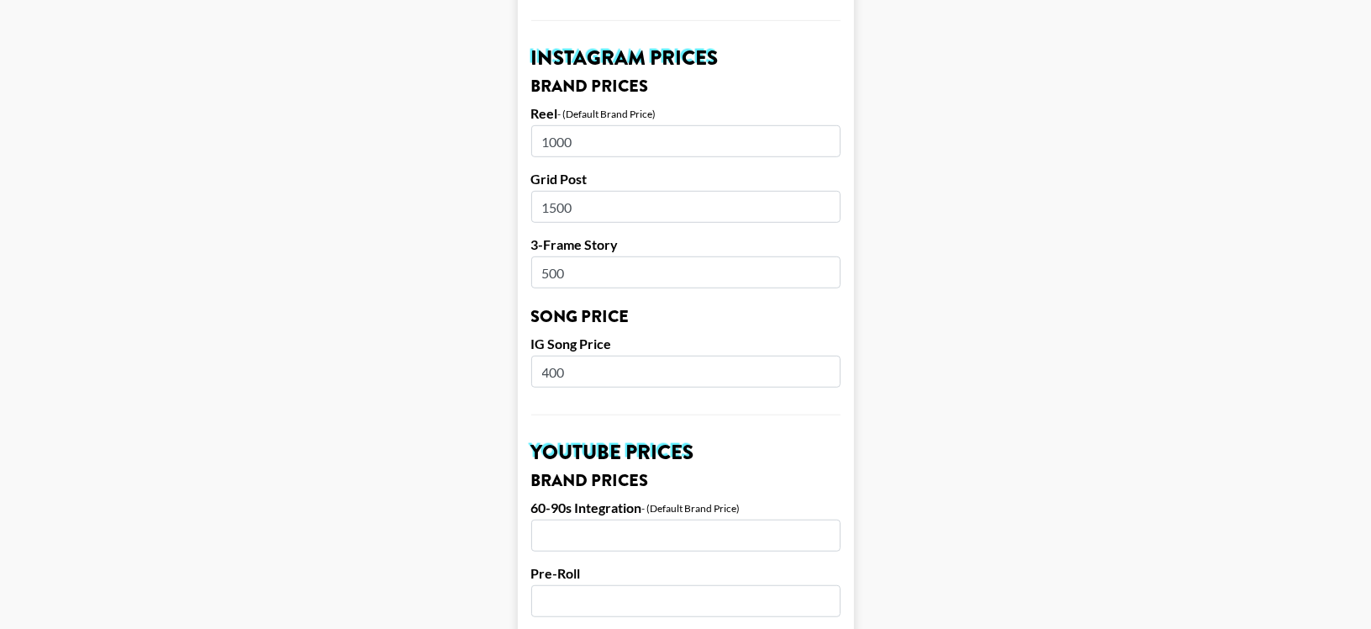
scroll to position [807, 0]
